Goal: Check status: Check status

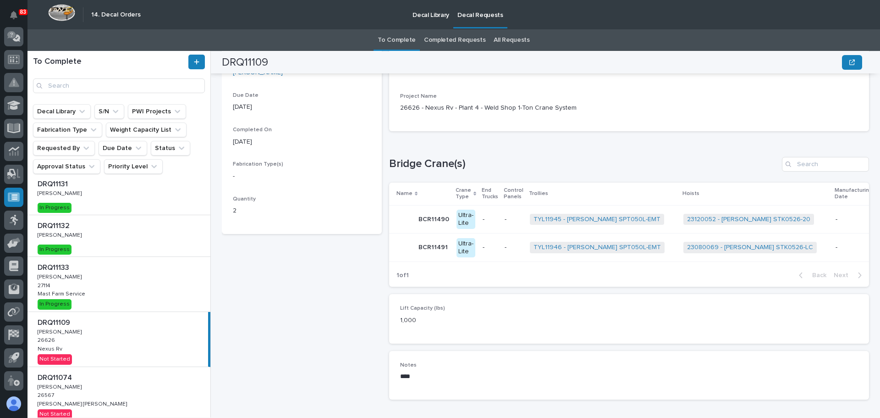
scroll to position [6, 0]
click at [107, 283] on div "DRQ11133 DRQ11133 [PERSON_NAME] [PERSON_NAME] 27114 27114 Mast Farm Service Mas…" at bounding box center [119, 286] width 183 height 55
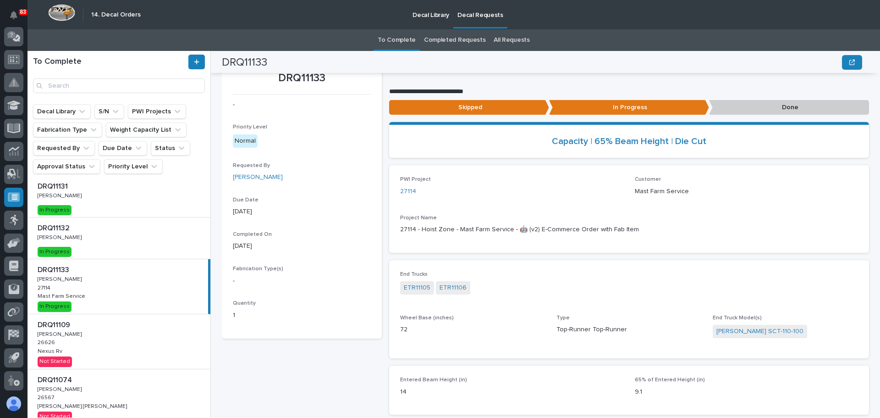
scroll to position [19, 0]
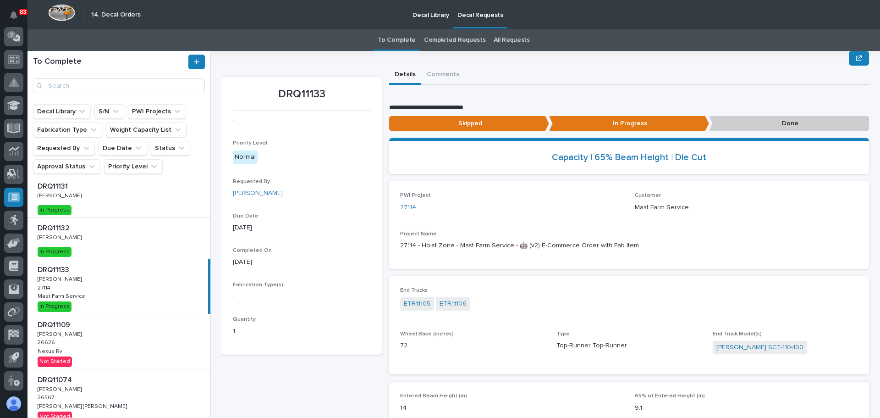
click at [776, 126] on p "Done" at bounding box center [789, 123] width 160 height 15
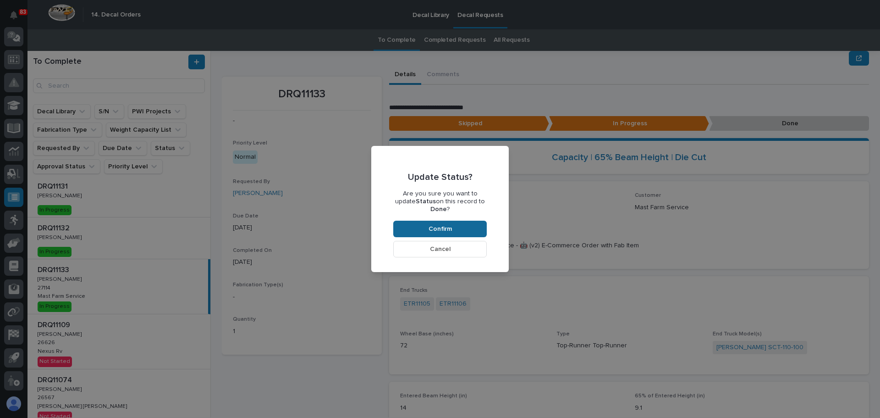
click at [430, 225] on span "Confirm" at bounding box center [440, 229] width 23 height 8
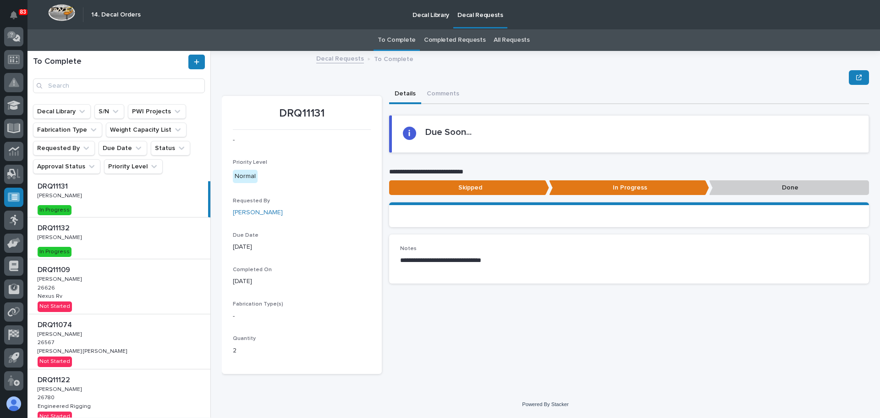
scroll to position [0, 0]
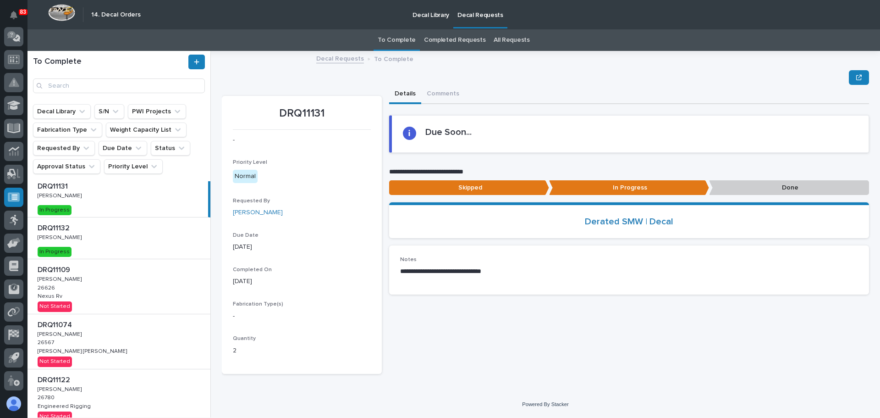
click at [123, 289] on div "DRQ11109 DRQ11109 [PERSON_NAME] [PERSON_NAME] 26626 26626 Nexus Rv Nexus Rv Not…" at bounding box center [119, 286] width 183 height 55
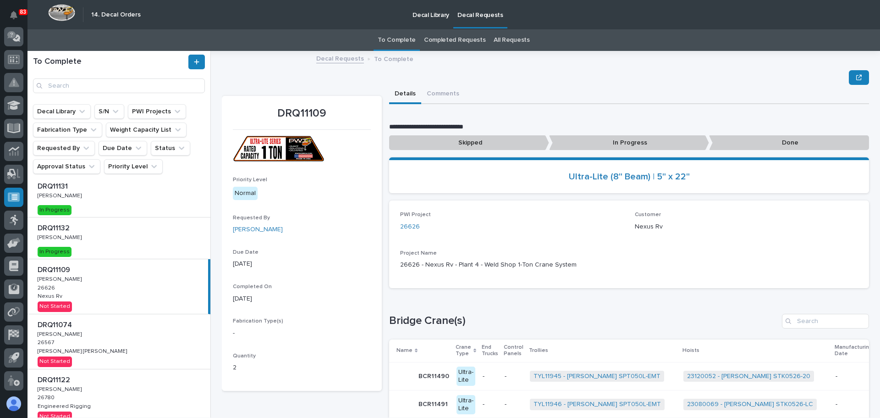
click at [570, 142] on p "In Progress" at bounding box center [629, 142] width 160 height 15
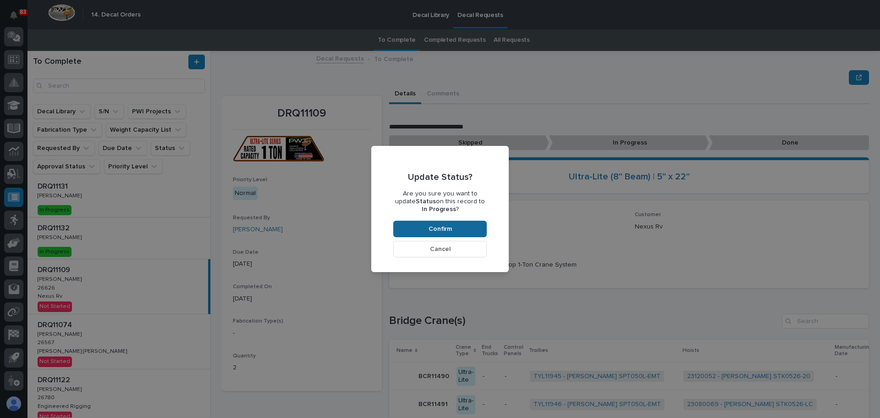
click at [448, 223] on button "Confirm" at bounding box center [440, 228] width 94 height 17
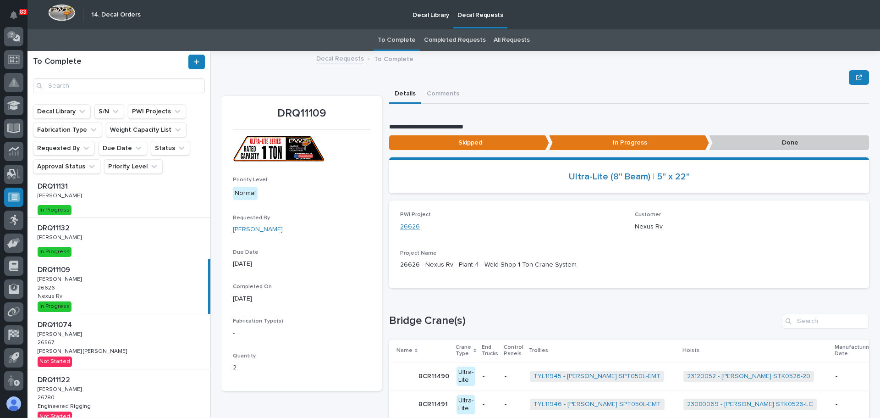
click at [405, 229] on link "26626" at bounding box center [410, 227] width 20 height 10
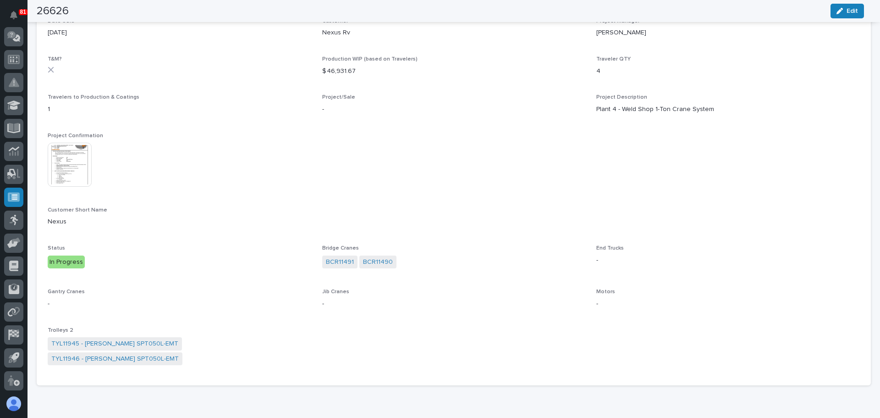
scroll to position [113, 0]
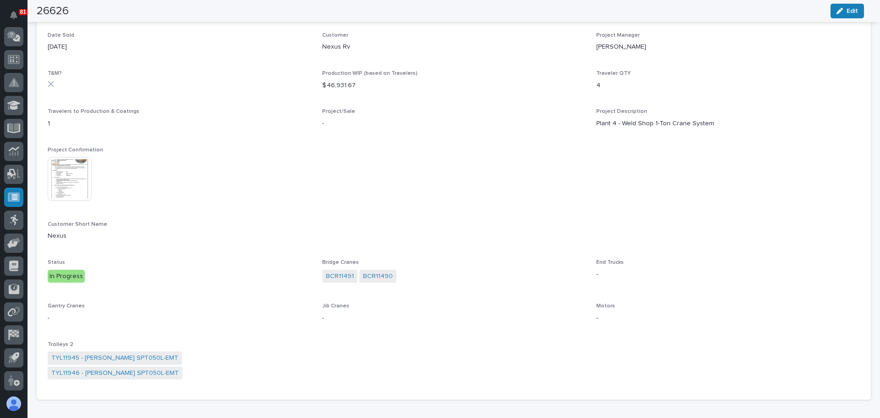
click at [81, 183] on img at bounding box center [70, 179] width 44 height 44
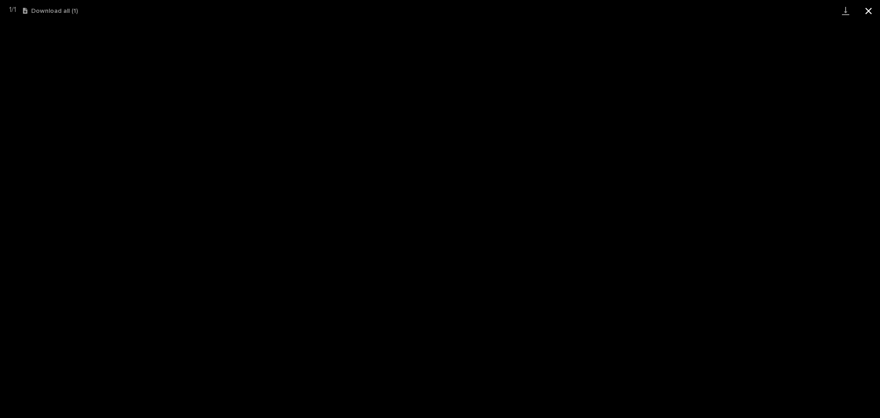
click at [869, 8] on button "Close gallery" at bounding box center [868, 11] width 23 height 22
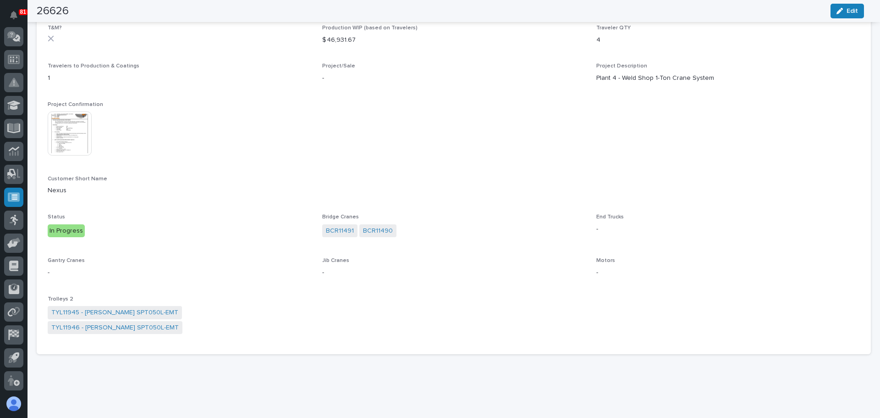
scroll to position [159, 0]
click at [333, 231] on link "BCR11491" at bounding box center [340, 231] width 28 height 10
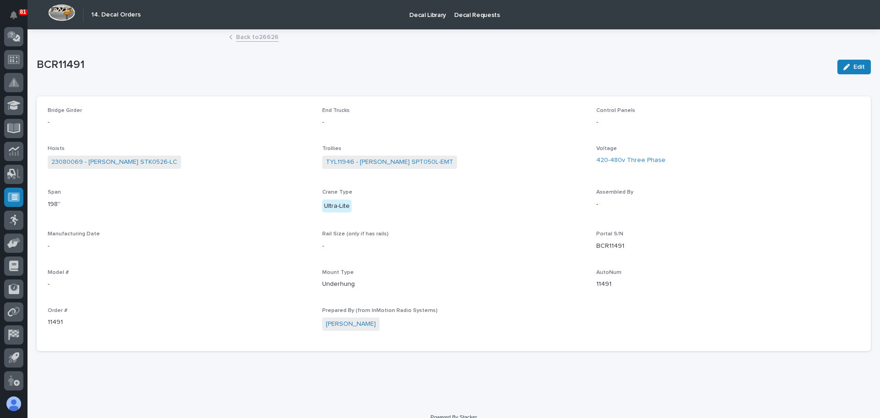
click at [237, 38] on link "Back to 26626" at bounding box center [257, 36] width 43 height 11
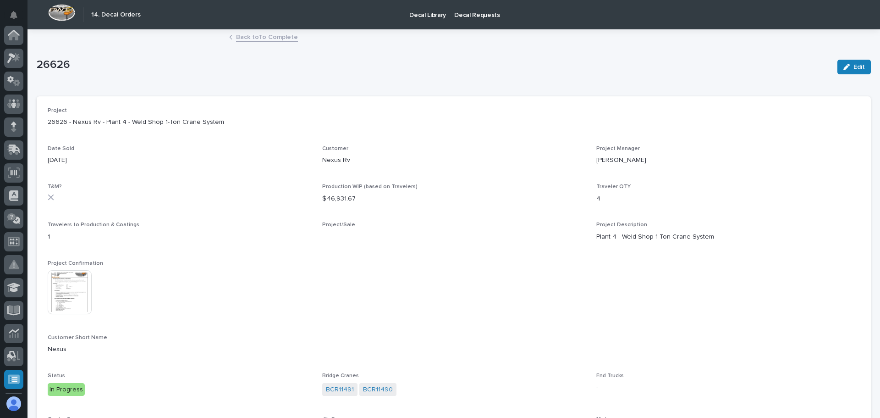
scroll to position [182, 0]
click at [380, 389] on link "BCR11490" at bounding box center [378, 390] width 30 height 10
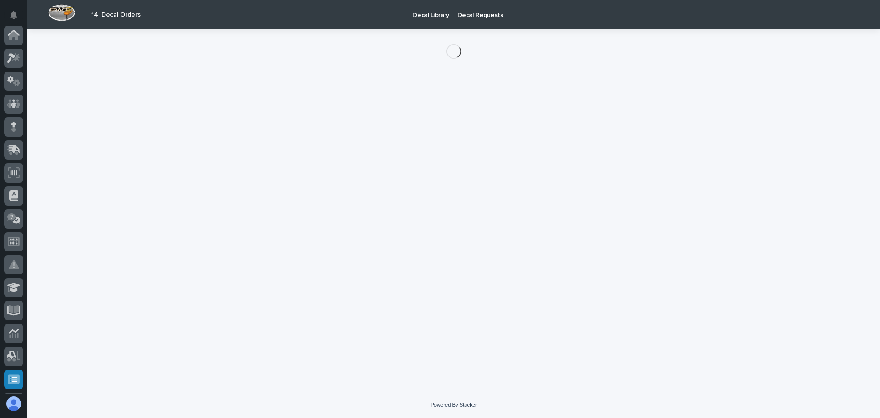
scroll to position [182, 0]
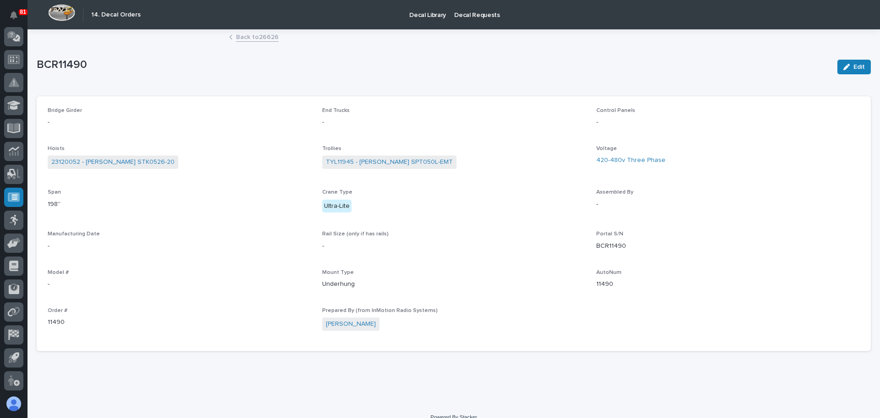
click at [238, 38] on link "Back to 26626" at bounding box center [257, 36] width 43 height 11
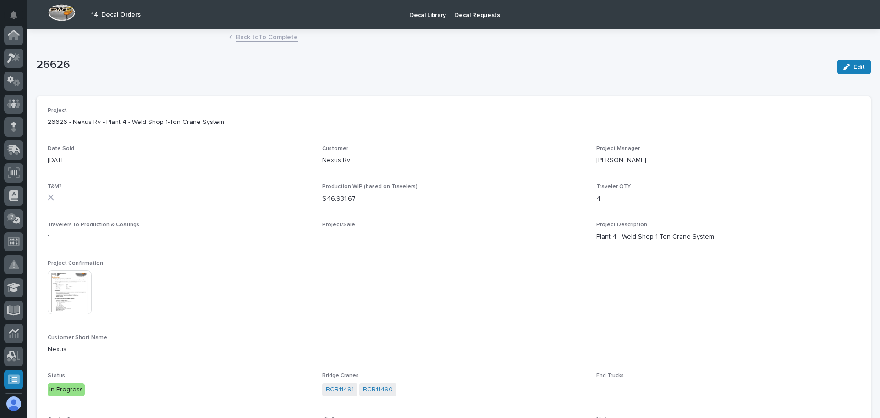
scroll to position [182, 0]
click at [254, 36] on link "Back to To Complete" at bounding box center [267, 36] width 62 height 11
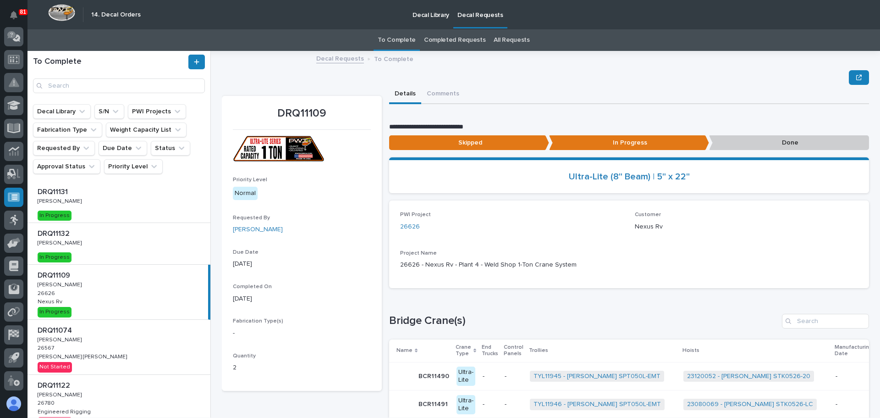
click at [150, 346] on div "DRQ11074 DRQ11074 [PERSON_NAME] [PERSON_NAME] 26567 26567 [PERSON_NAME] [PERSON…" at bounding box center [119, 346] width 183 height 55
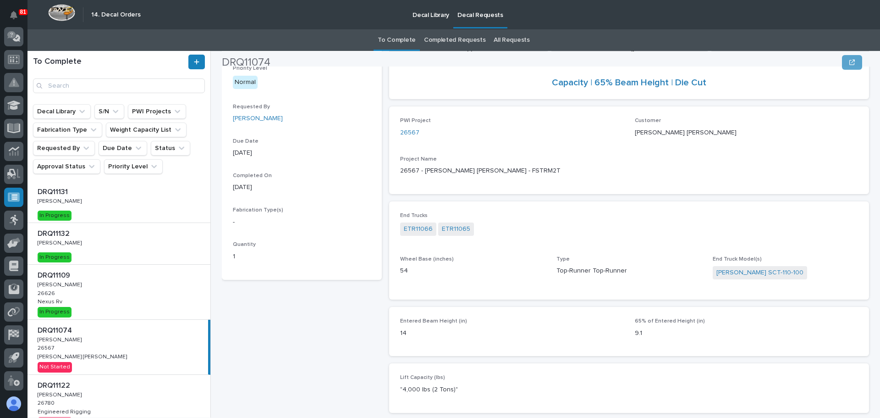
scroll to position [98, 0]
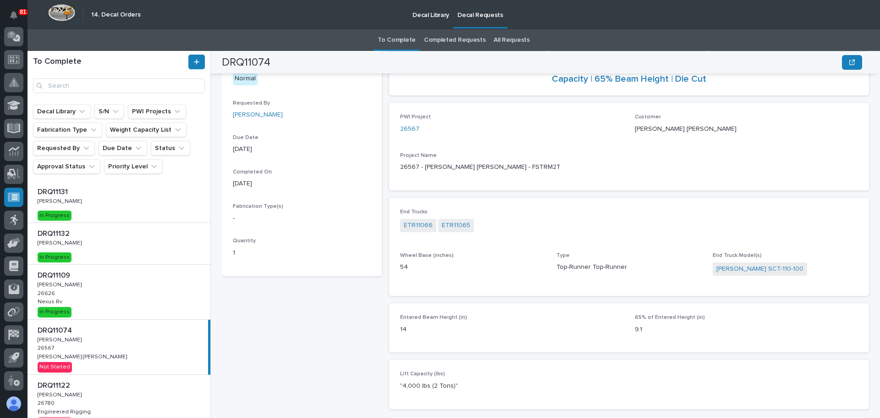
click at [117, 201] on div "DRQ11131 DRQ11131 [PERSON_NAME] [PERSON_NAME] In Progress" at bounding box center [119, 201] width 183 height 41
